Goal: Task Accomplishment & Management: Manage account settings

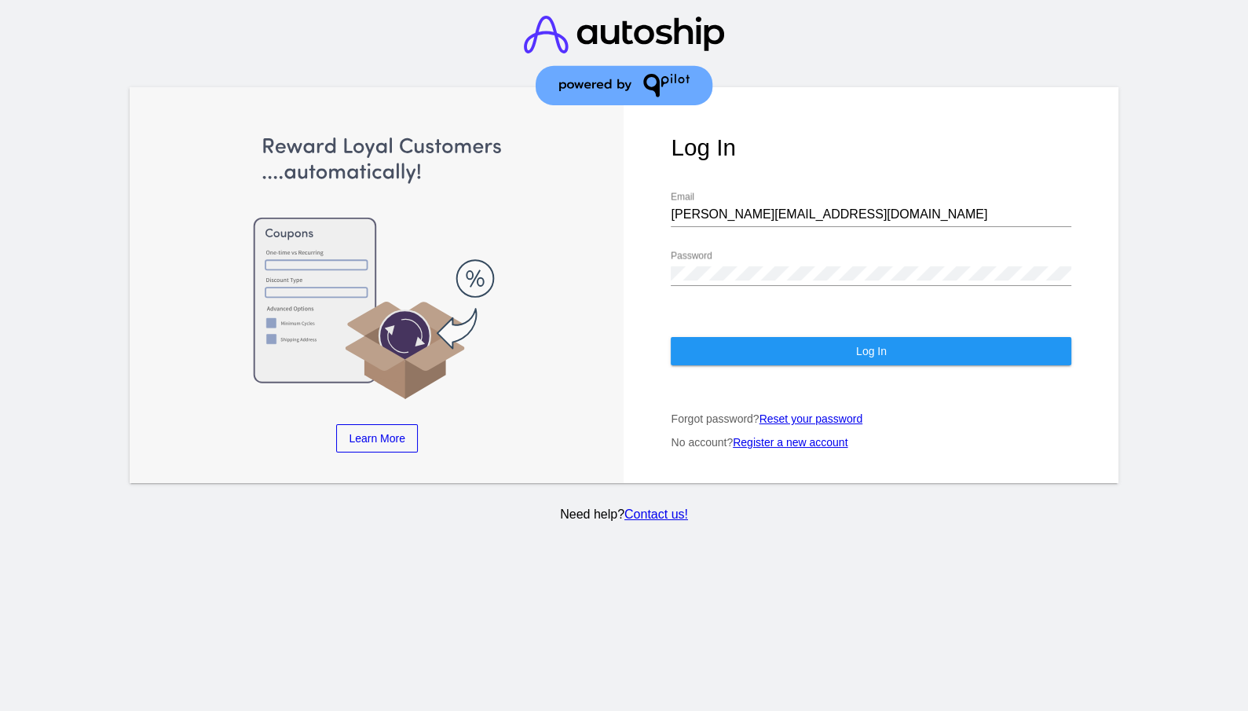
click at [921, 337] on button "Log In" at bounding box center [871, 351] width 400 height 28
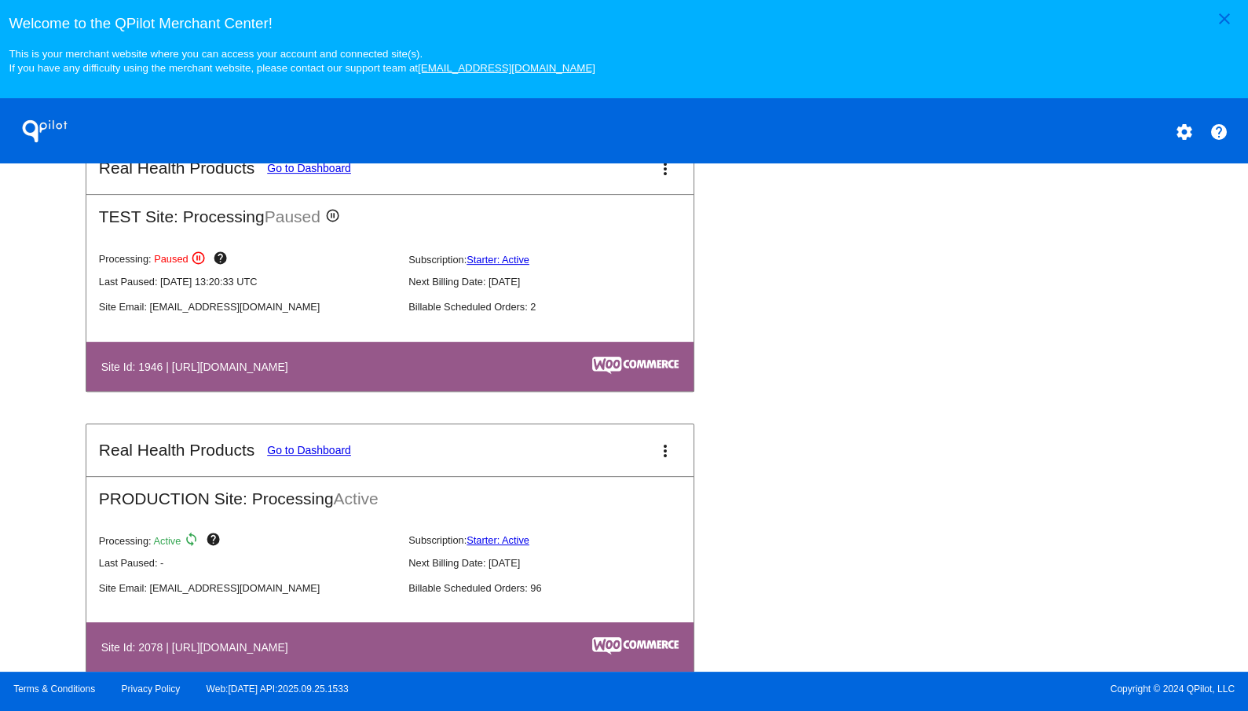
scroll to position [682, 0]
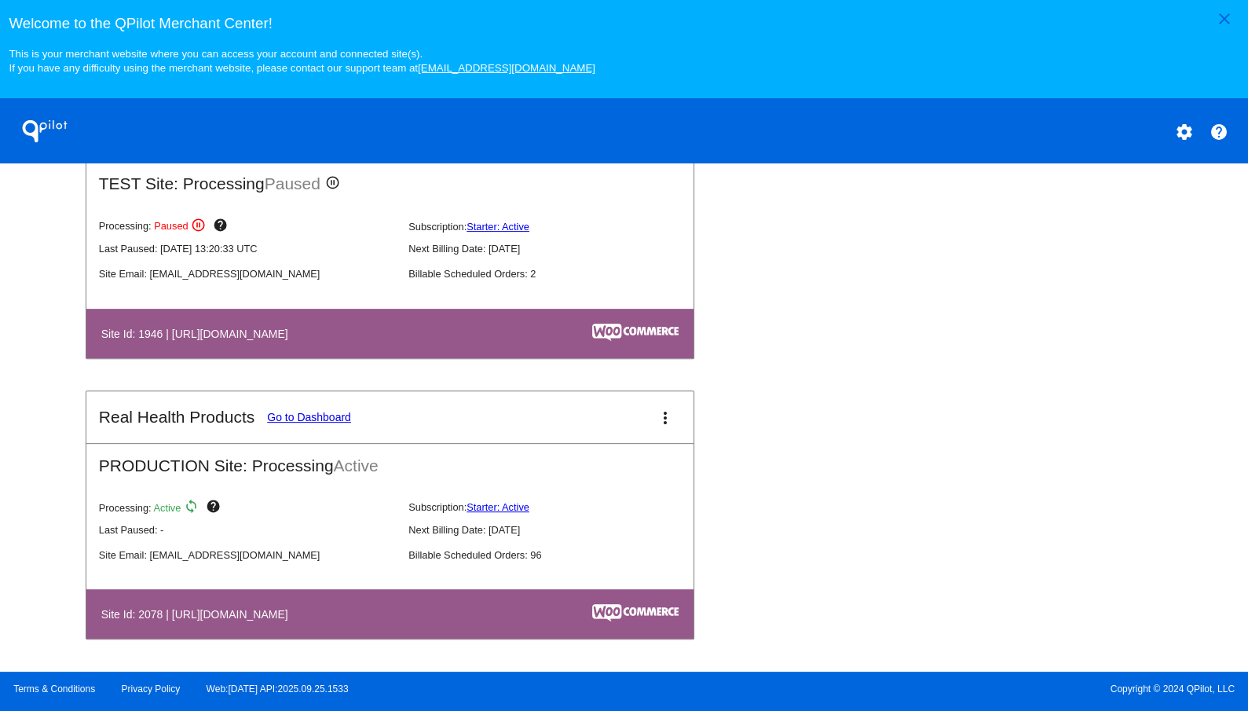
click at [309, 420] on link "Go to Dashboard" at bounding box center [309, 417] width 84 height 13
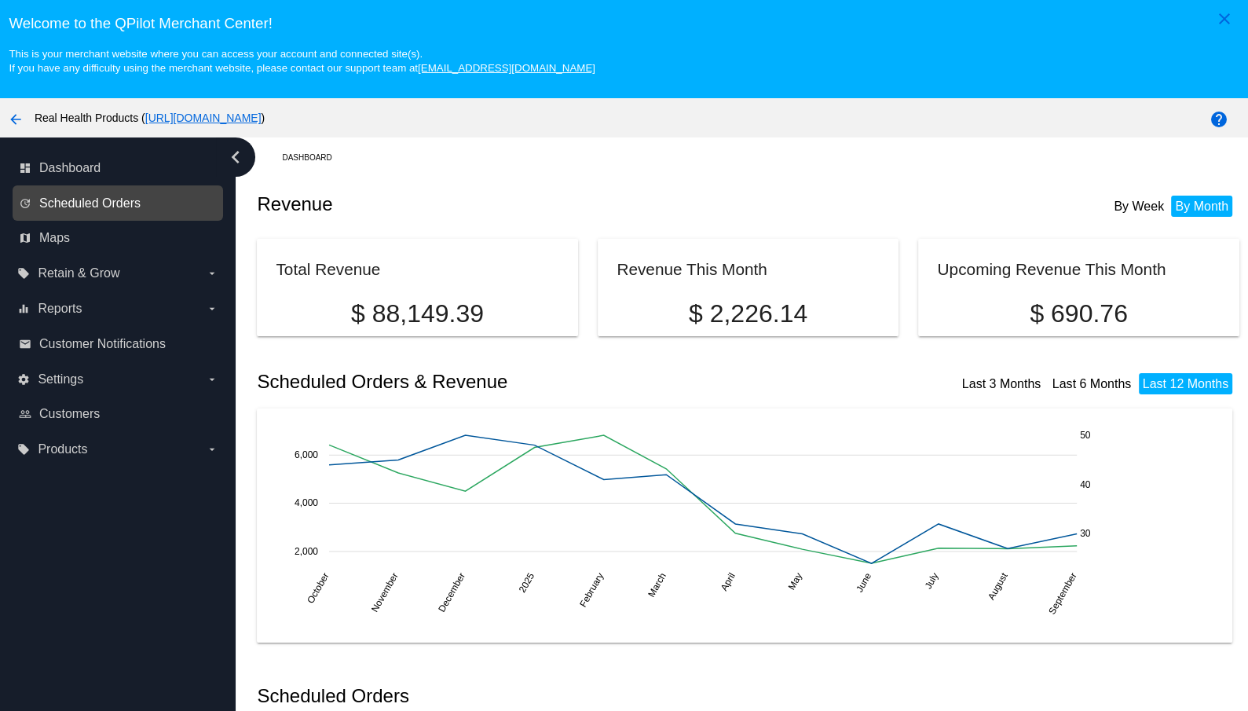
click at [93, 196] on span "Scheduled Orders" at bounding box center [89, 203] width 101 height 14
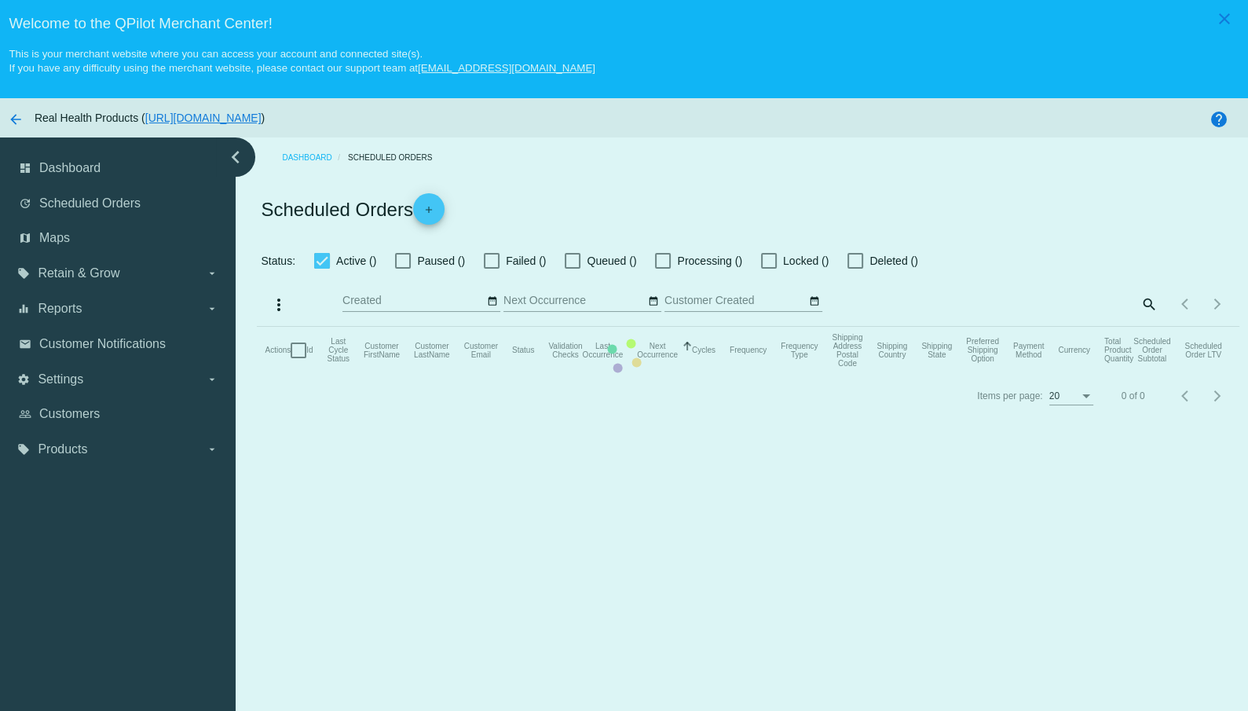
checkbox input "true"
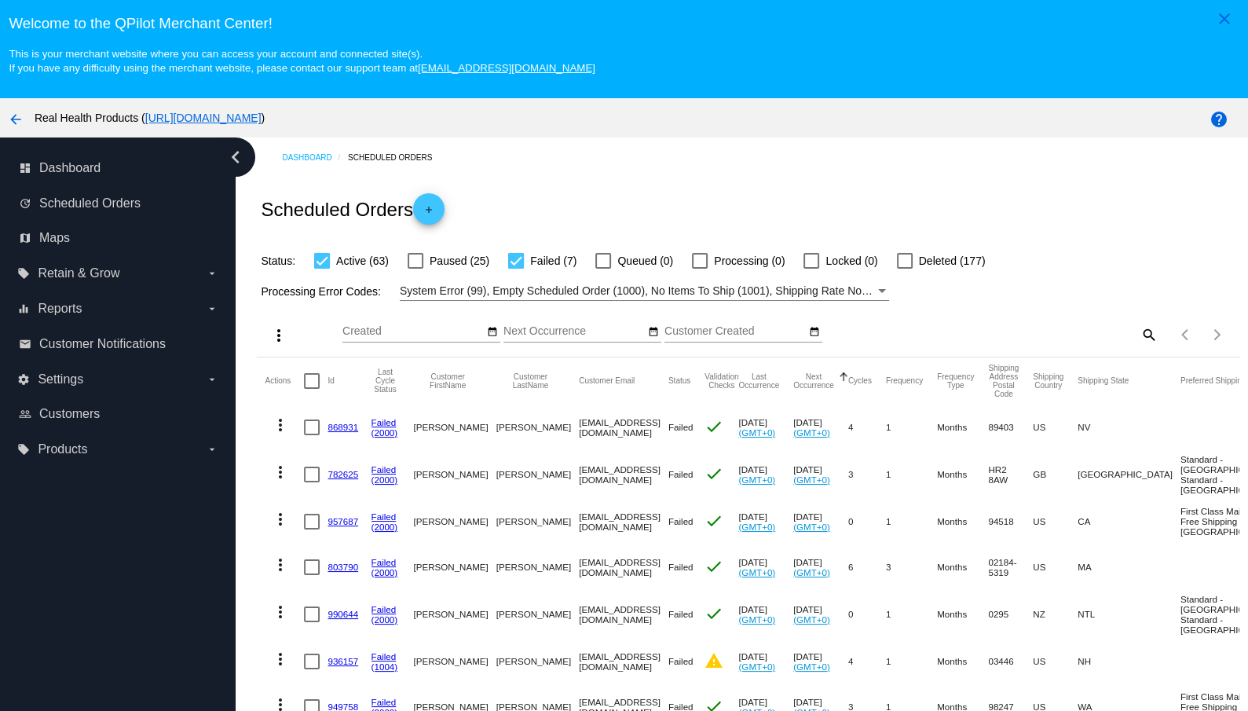
click at [1149, 333] on mat-icon "search" at bounding box center [1148, 334] width 19 height 24
click at [942, 330] on input "Search" at bounding box center [1035, 331] width 244 height 13
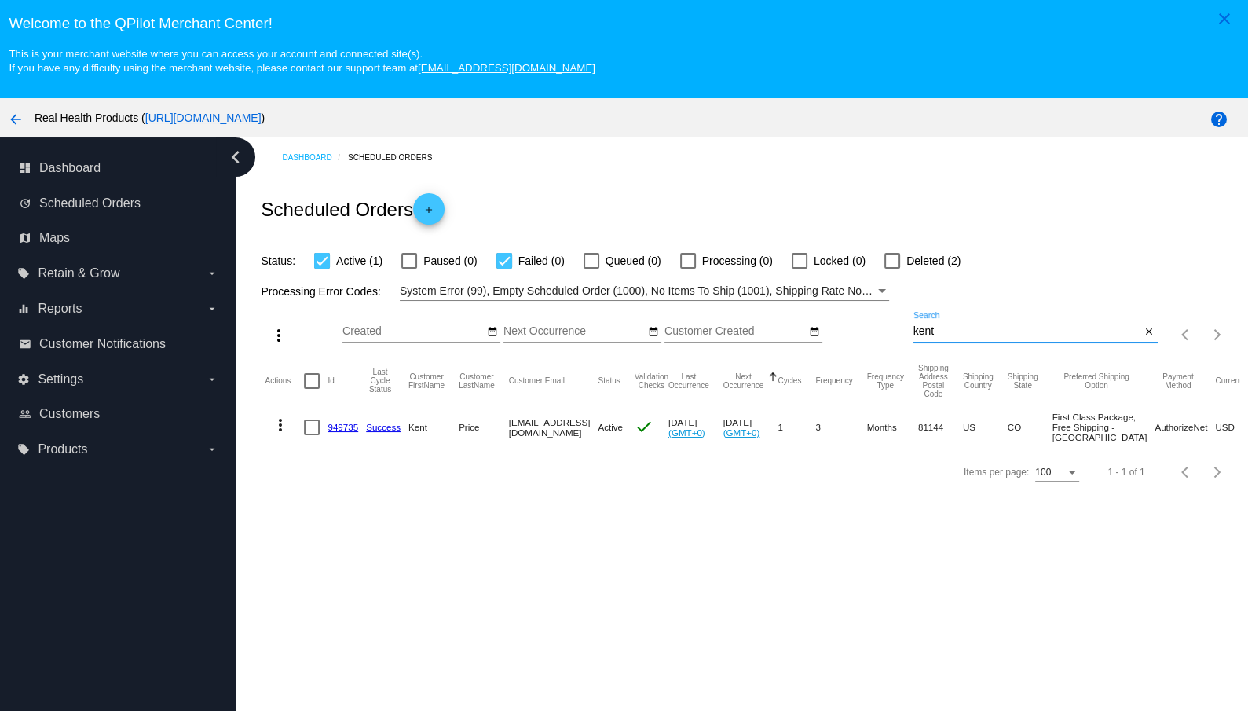
type input "kent"
click at [893, 261] on div at bounding box center [892, 261] width 16 height 16
click at [892, 269] on input "Deleted (2)" at bounding box center [891, 269] width 1 height 1
checkbox input "true"
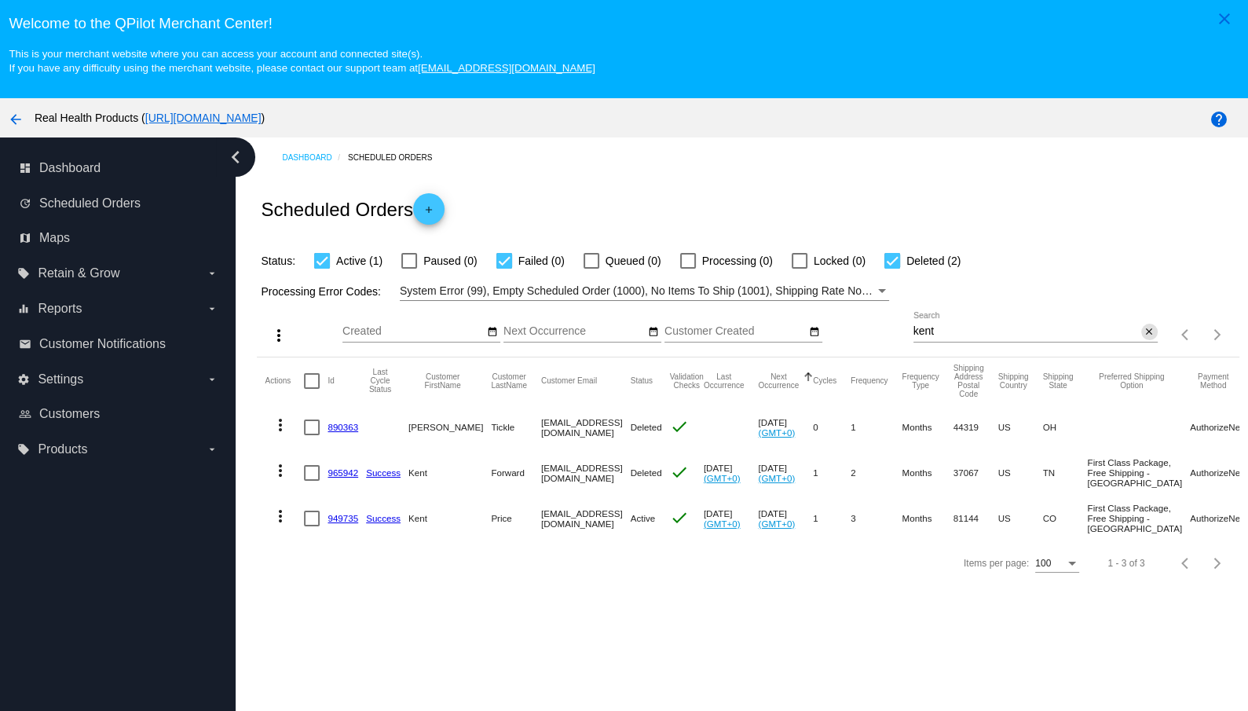
click at [1151, 338] on mat-icon "close" at bounding box center [1148, 332] width 11 height 13
